Goal: Task Accomplishment & Management: Use online tool/utility

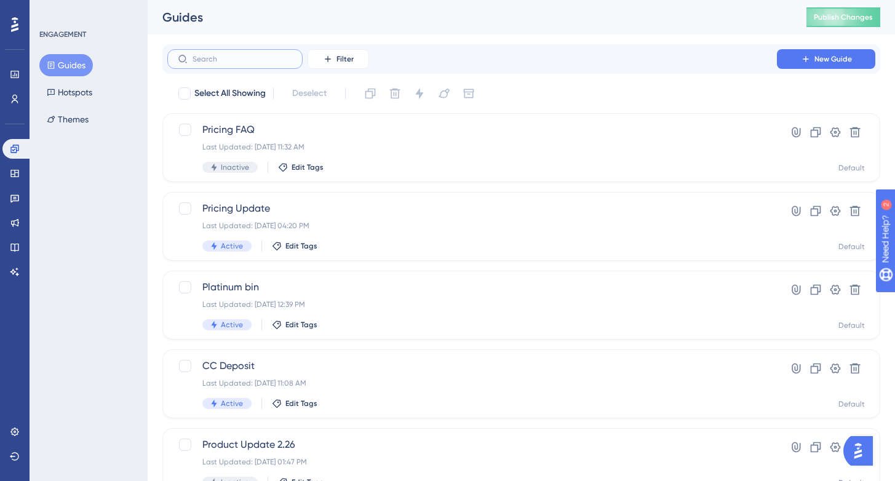
click at [222, 62] on input "text" at bounding box center [243, 59] width 100 height 9
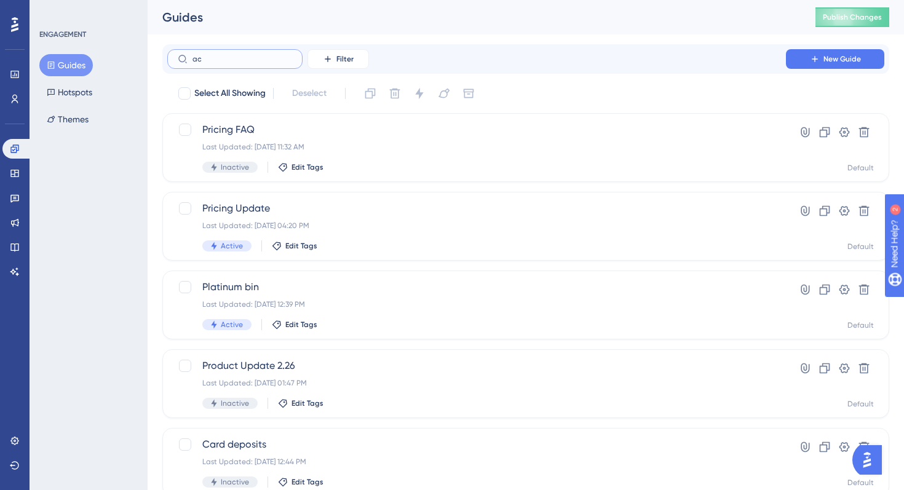
type input "acc"
checkbox input "true"
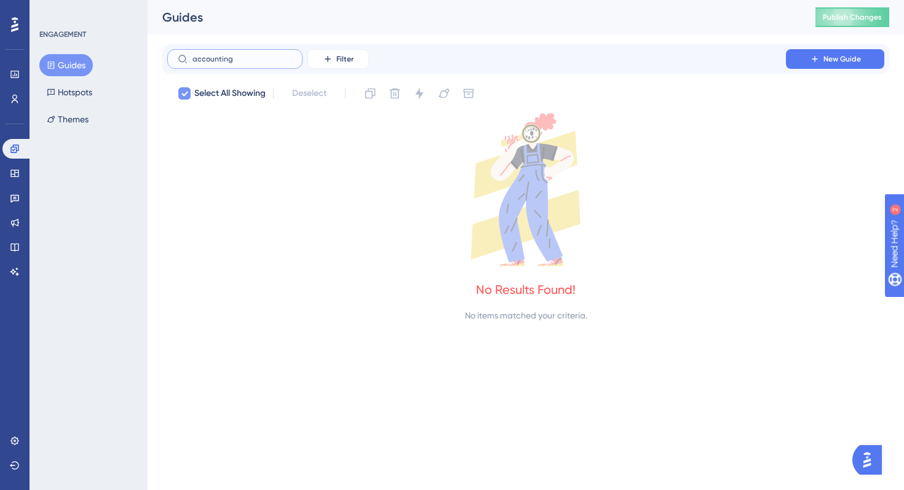
type input "accounting"
click at [183, 94] on icon at bounding box center [184, 94] width 7 height 10
click at [186, 94] on icon at bounding box center [184, 94] width 7 height 10
click at [249, 60] on input "accounting" at bounding box center [243, 59] width 100 height 9
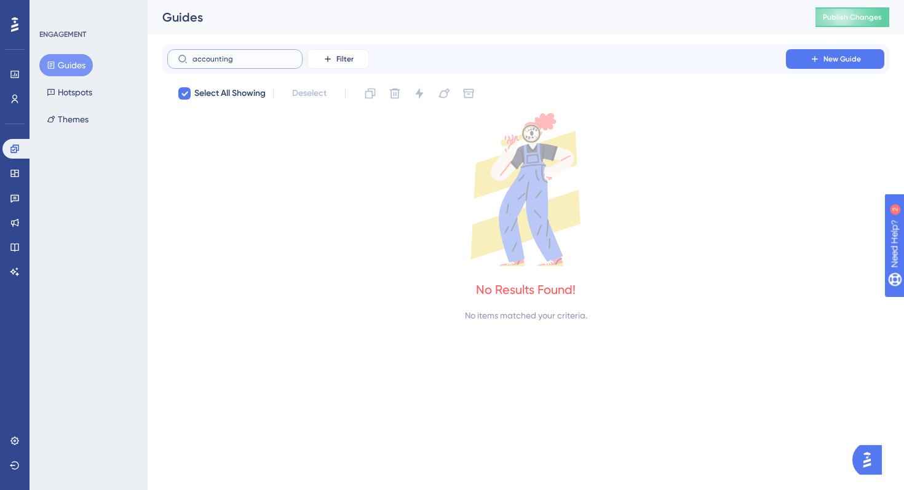
click at [249, 60] on input "accounting" at bounding box center [243, 59] width 100 height 9
checkbox input "false"
